Goal: Go to known website: Access a specific website the user already knows

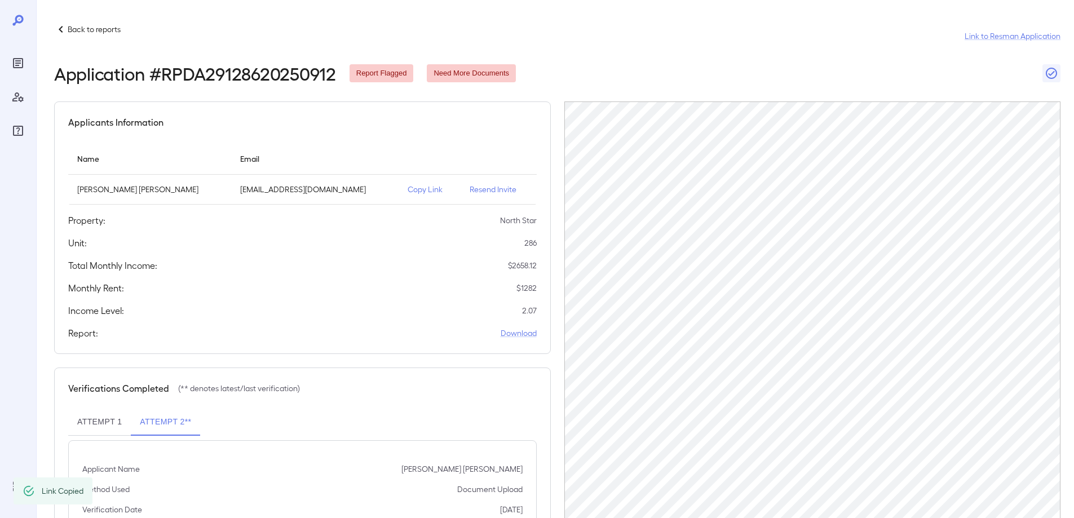
scroll to position [109, 0]
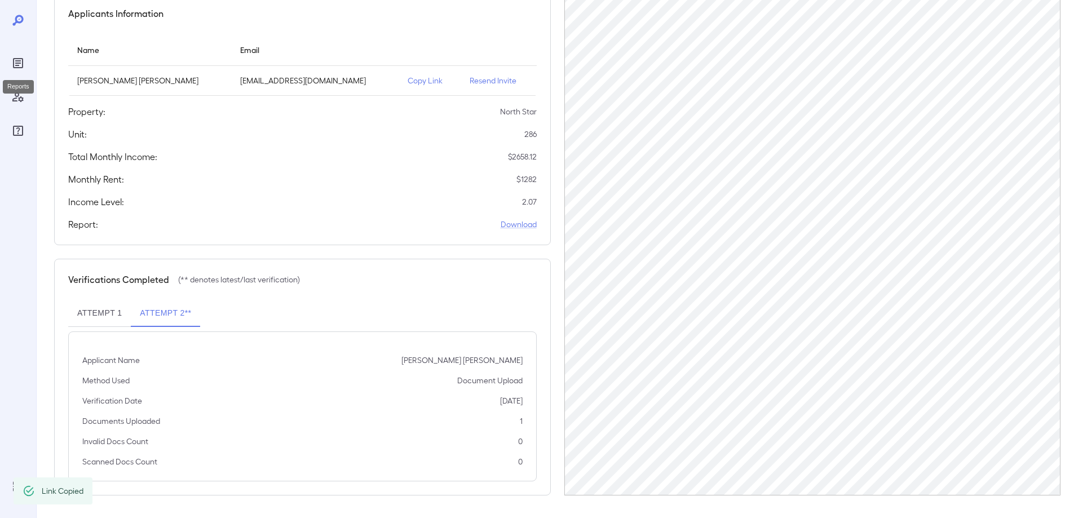
click at [14, 59] on icon "Reports" at bounding box center [18, 63] width 10 height 10
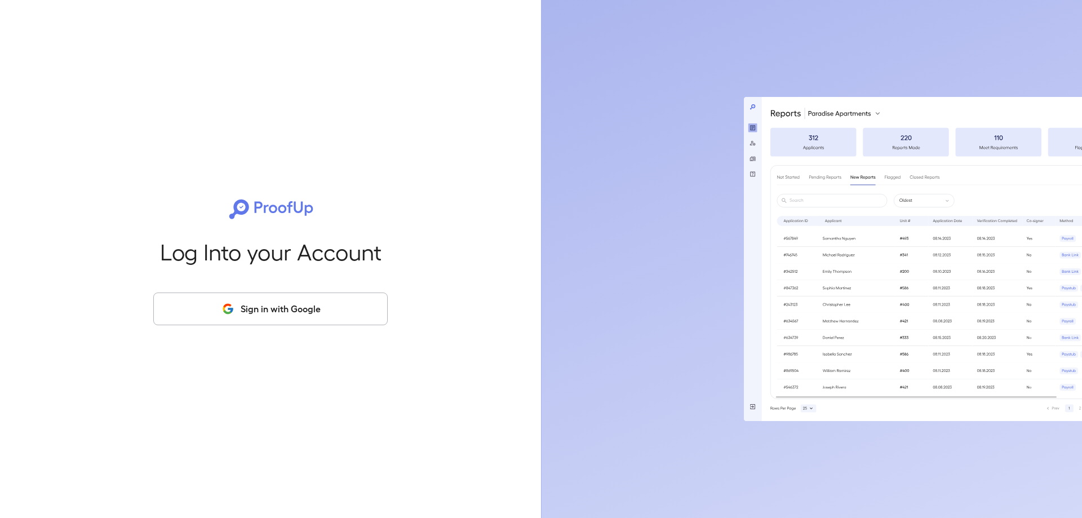
click at [259, 312] on button "Sign in with Google" at bounding box center [270, 308] width 234 height 33
